Goal: Task Accomplishment & Management: Use online tool/utility

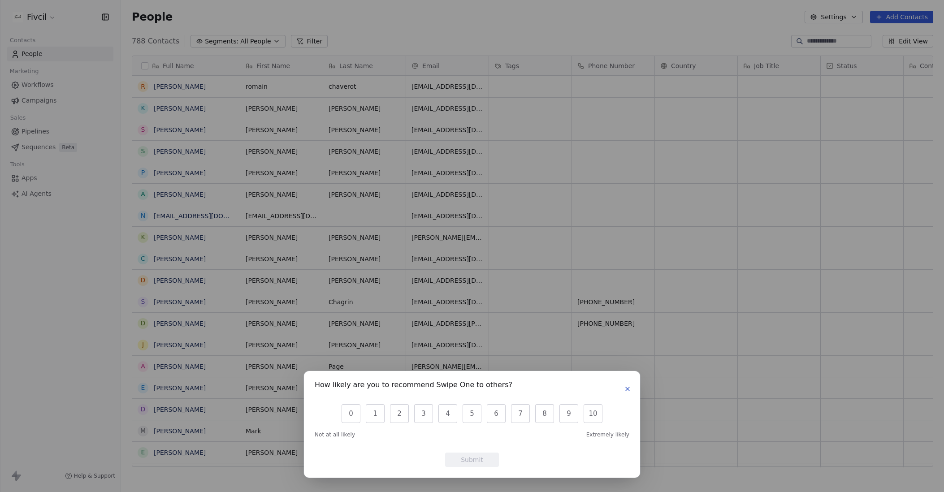
scroll to position [433, 823]
click at [628, 390] on icon "button" at bounding box center [628, 389] width 4 height 4
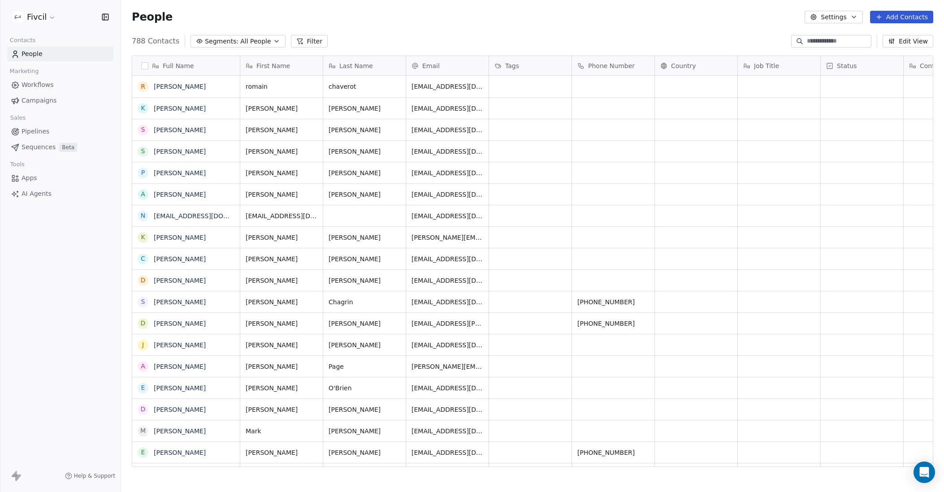
click at [815, 43] on input at bounding box center [838, 41] width 63 height 9
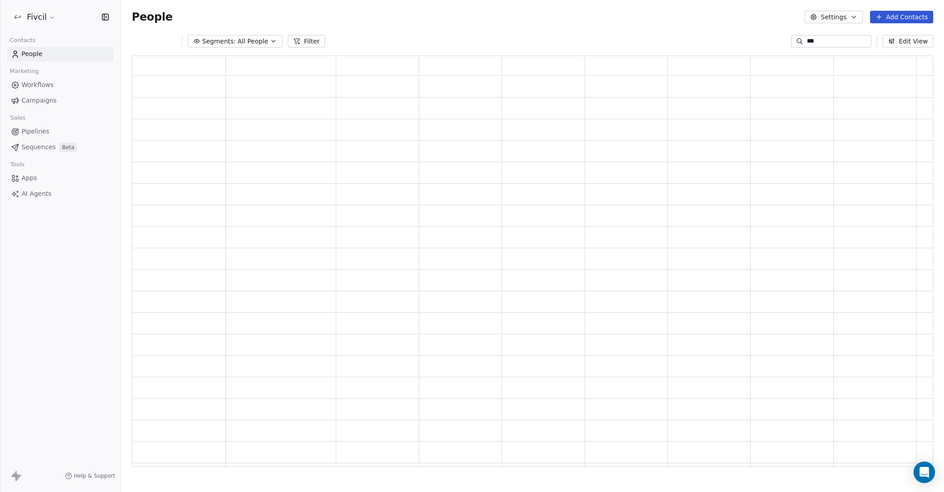
scroll to position [411, 801]
type input "*****"
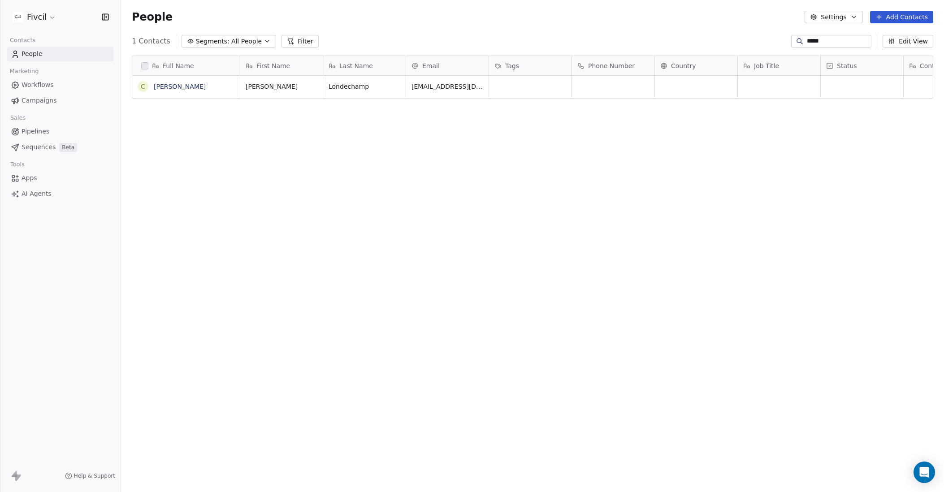
scroll to position [433, 823]
click at [188, 83] on link "[PERSON_NAME]" at bounding box center [180, 86] width 52 height 7
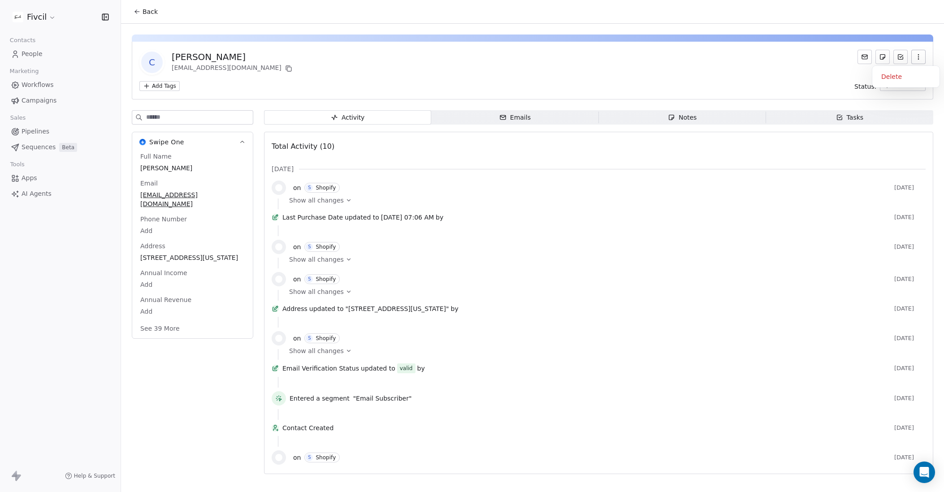
click at [921, 58] on icon "button" at bounding box center [918, 56] width 7 height 7
click at [900, 74] on div "Delete" at bounding box center [906, 76] width 60 height 14
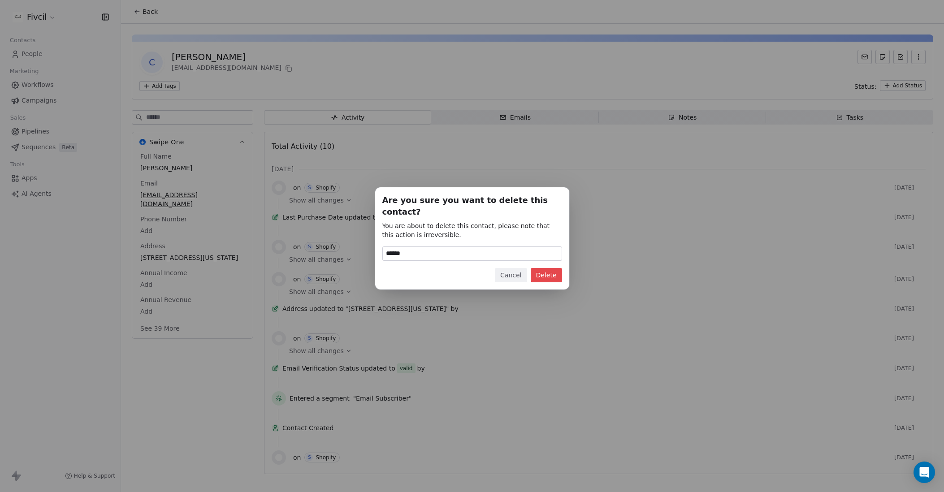
type input "******"
click at [552, 272] on button "Delete" at bounding box center [546, 275] width 31 height 14
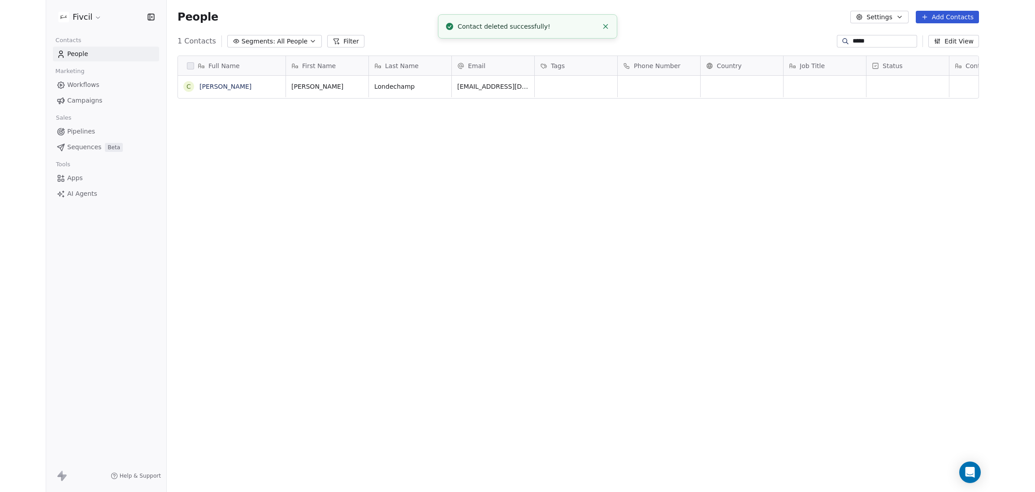
scroll to position [433, 823]
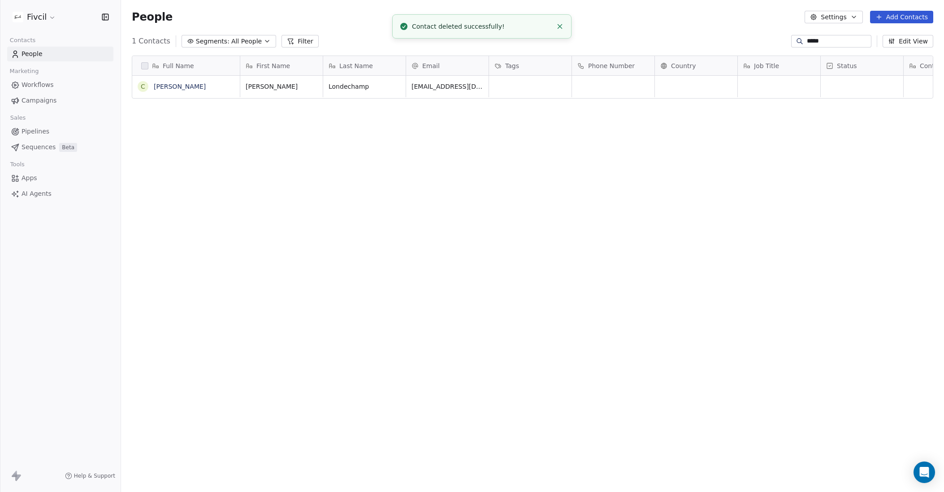
click at [48, 54] on link "People" at bounding box center [60, 54] width 106 height 15
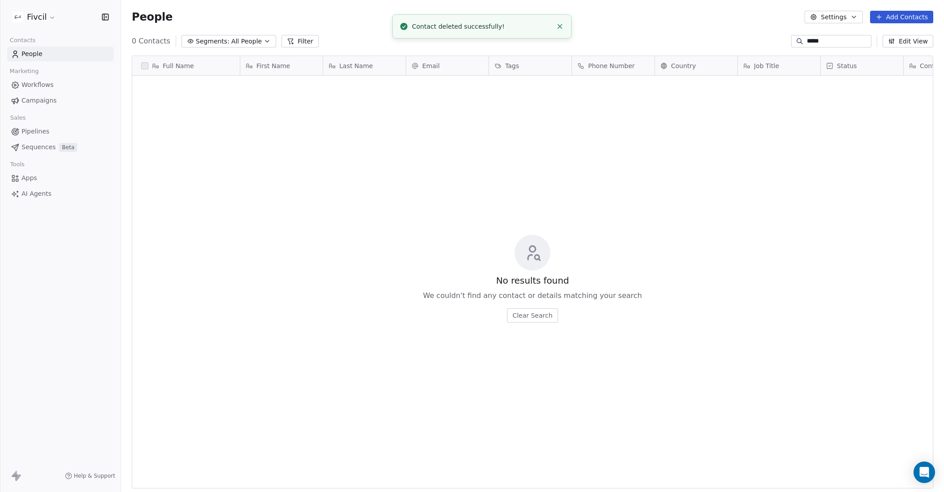
click at [43, 105] on span "Campaigns" at bounding box center [39, 100] width 35 height 9
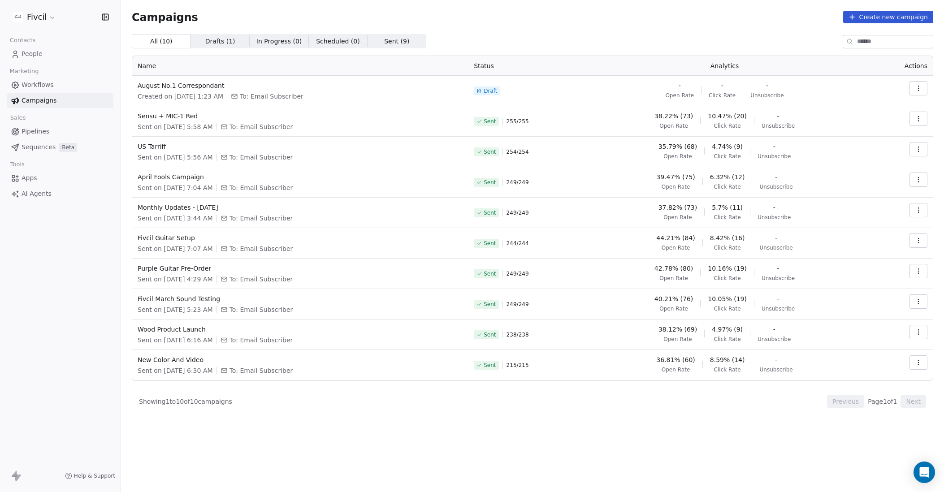
click at [870, 15] on button "Create new campaign" at bounding box center [888, 17] width 90 height 13
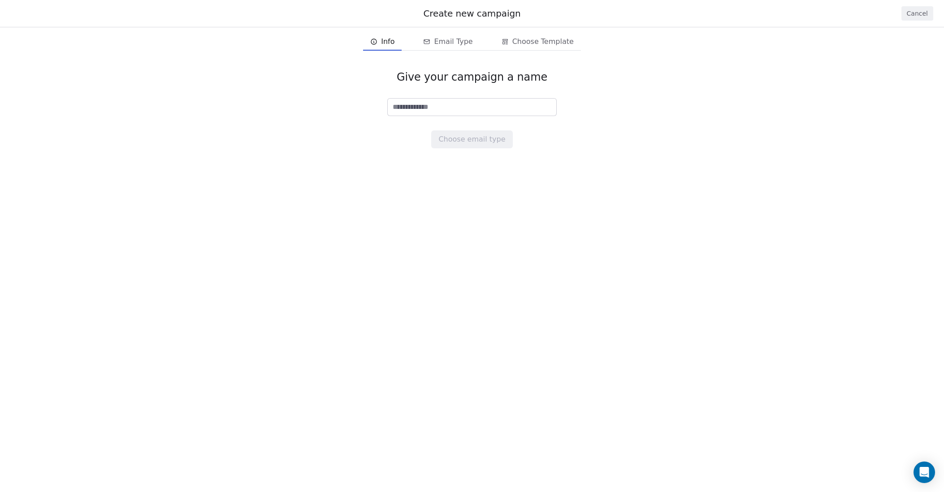
click at [454, 112] on input at bounding box center [472, 107] width 169 height 17
